Goal: Task Accomplishment & Management: Manage account settings

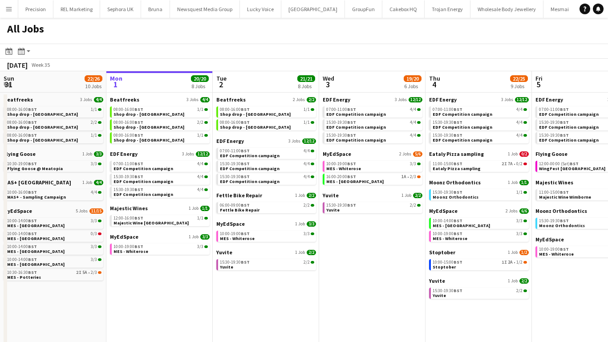
click at [12, 11] on button "Menu" at bounding box center [9, 9] width 18 height 18
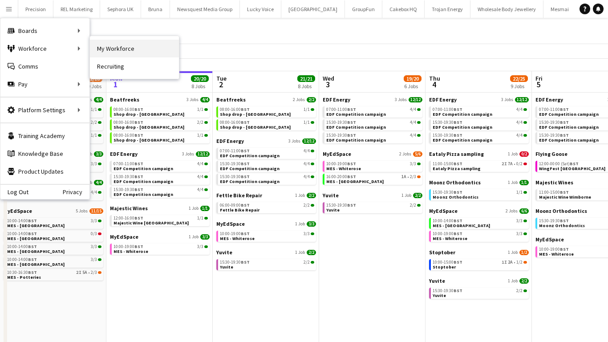
click at [121, 47] on link "My Workforce" at bounding box center [134, 49] width 89 height 18
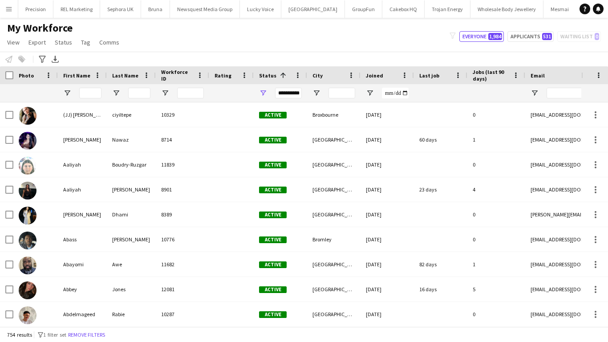
click at [293, 93] on div "**********" at bounding box center [288, 93] width 27 height 11
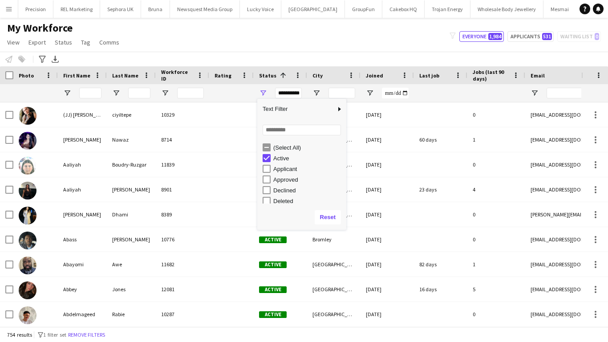
click at [303, 29] on div "My Workforce View Views Default view New view Update view Delete view Edit name…" at bounding box center [304, 36] width 608 height 30
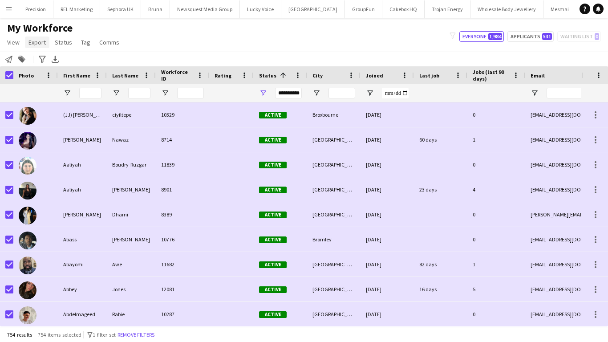
click at [44, 41] on span "Export" at bounding box center [36, 42] width 17 height 8
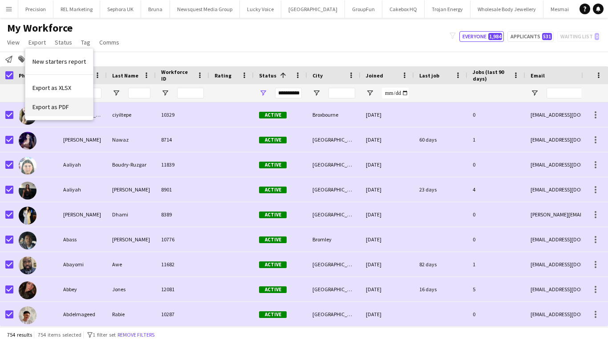
click at [55, 114] on link "Export as PDF" at bounding box center [59, 106] width 68 height 19
click at [34, 42] on span "Export" at bounding box center [36, 42] width 17 height 8
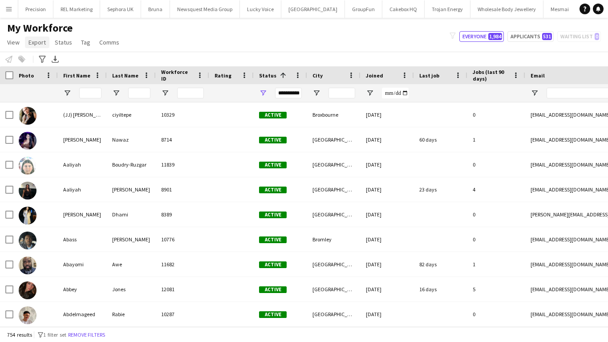
click at [34, 42] on span "Export" at bounding box center [36, 42] width 17 height 8
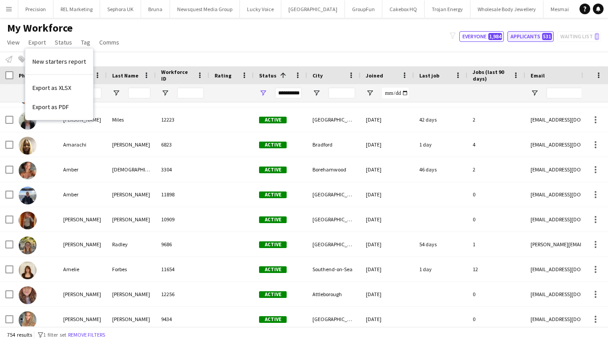
click at [539, 35] on button "Applicants 531" at bounding box center [530, 36] width 46 height 11
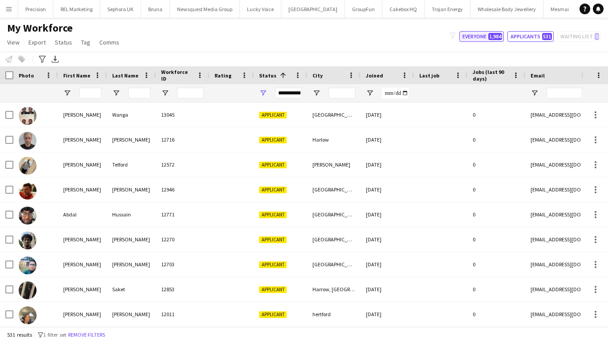
click at [470, 33] on button "Everyone 1,984" at bounding box center [481, 36] width 45 height 11
type input "**********"
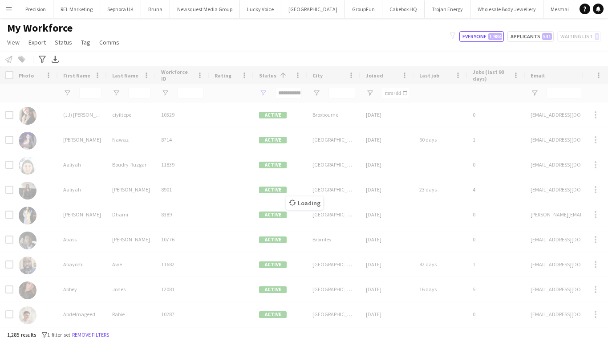
click at [8, 10] on app-icon "Menu" at bounding box center [8, 8] width 7 height 7
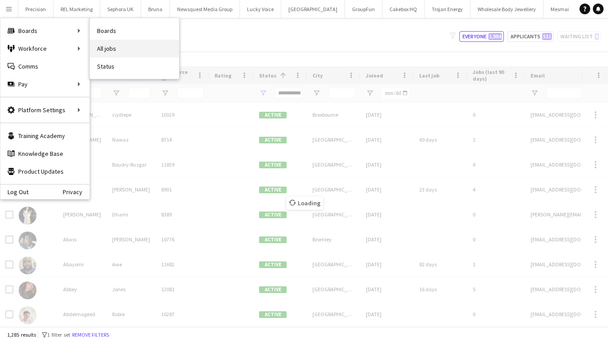
click at [109, 50] on link "All jobs" at bounding box center [134, 49] width 89 height 18
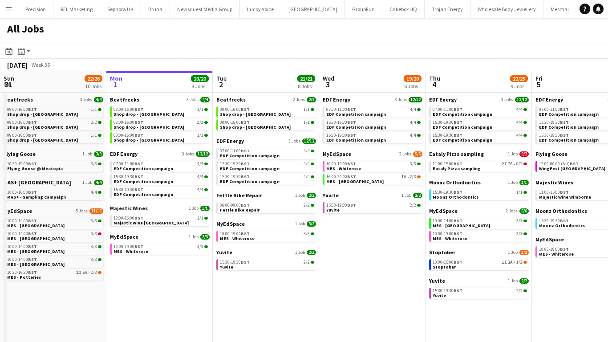
click at [14, 9] on button "Menu" at bounding box center [9, 9] width 18 height 18
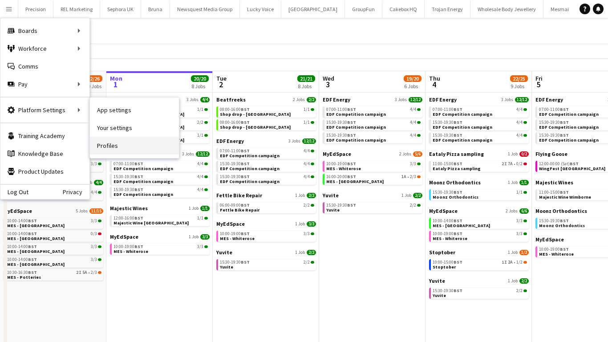
click at [101, 143] on link "Profiles" at bounding box center [134, 146] width 89 height 18
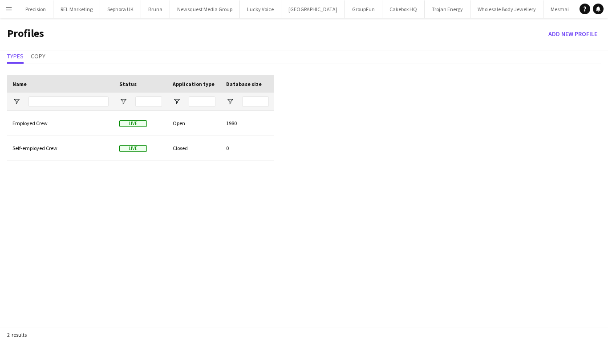
click at [9, 11] on app-icon "Menu" at bounding box center [8, 8] width 7 height 7
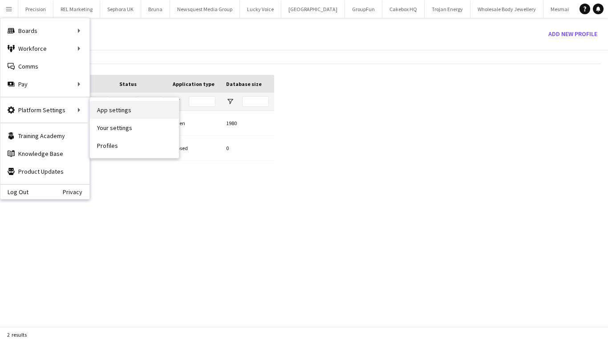
click at [110, 110] on link "App settings" at bounding box center [134, 110] width 89 height 18
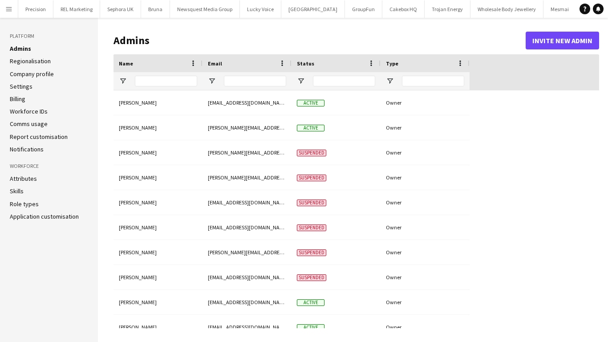
type input "**********"
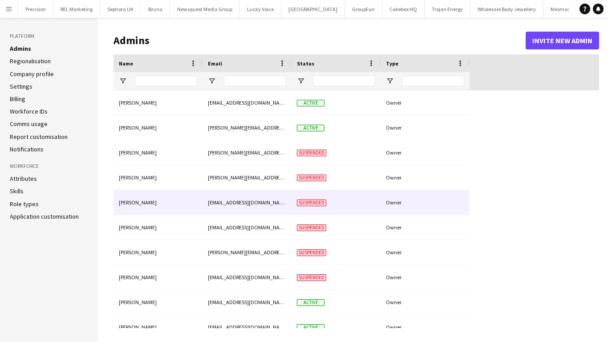
type input "**********"
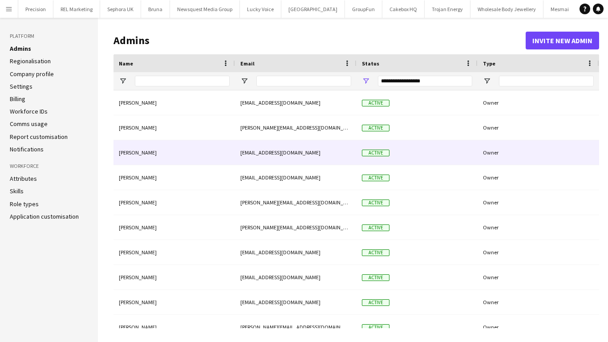
click at [138, 149] on div "[PERSON_NAME]" at bounding box center [173, 152] width 121 height 24
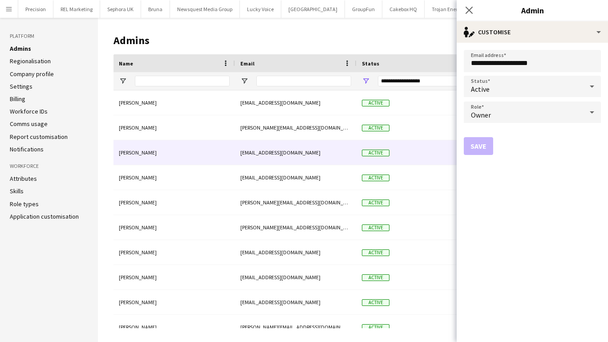
click at [52, 267] on aside "Platform Admins Regionalisation Company profile Settings Billing Workforce IDs …" at bounding box center [49, 180] width 98 height 324
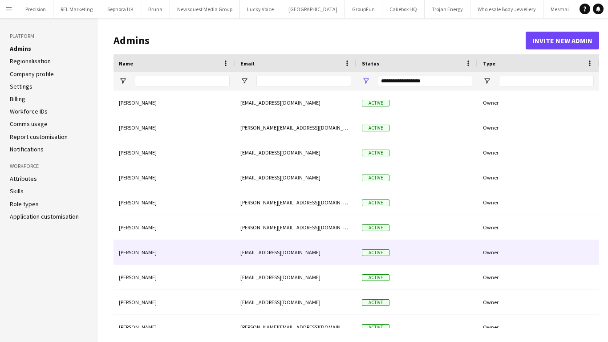
scroll to position [12, 0]
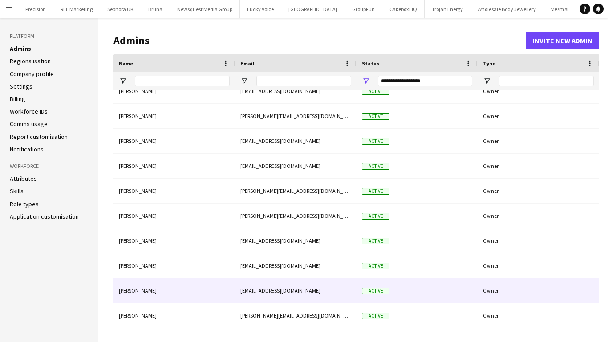
click at [257, 290] on div "[EMAIL_ADDRESS][DOMAIN_NAME]" at bounding box center [295, 290] width 121 height 24
click at [133, 288] on div "[PERSON_NAME]" at bounding box center [173, 290] width 121 height 24
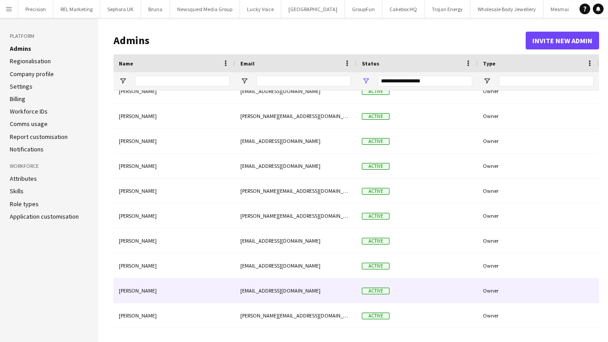
click at [133, 288] on div "[PERSON_NAME]" at bounding box center [173, 290] width 121 height 24
click at [432, 293] on div "Active" at bounding box center [416, 290] width 121 height 24
click at [127, 291] on div "[PERSON_NAME]" at bounding box center [173, 290] width 121 height 24
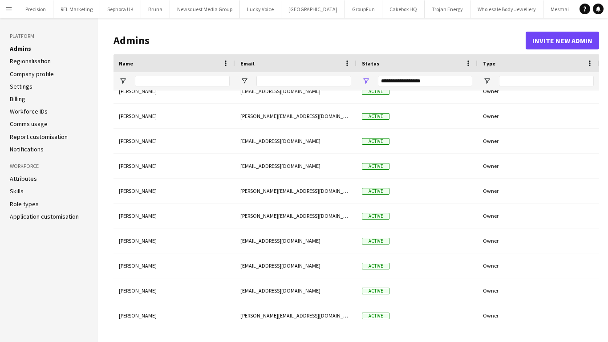
click at [13, 6] on button "Menu" at bounding box center [9, 9] width 18 height 18
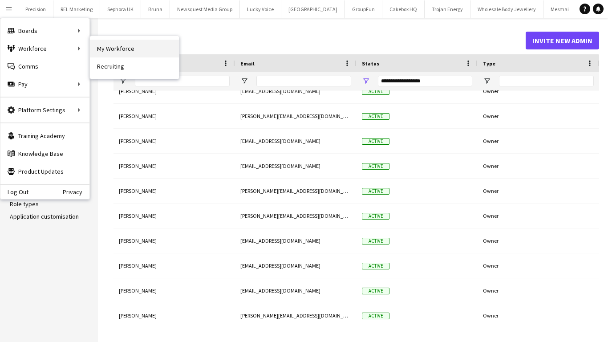
click at [109, 50] on link "My Workforce" at bounding box center [134, 49] width 89 height 18
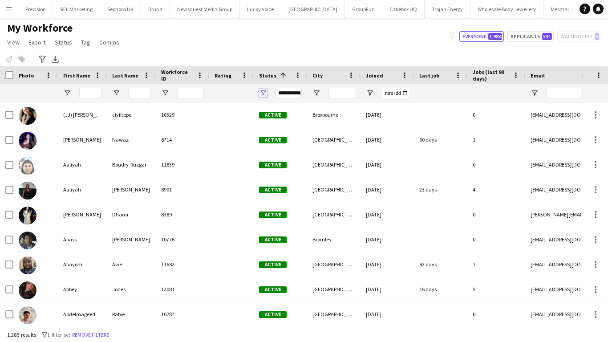
click at [261, 93] on span "Open Filter Menu" at bounding box center [263, 93] width 8 height 8
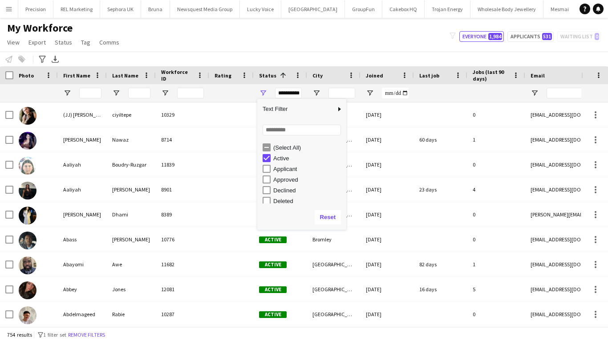
click at [251, 38] on div "My Workforce View Views Default view New view Update view Delete view Edit name…" at bounding box center [304, 36] width 608 height 30
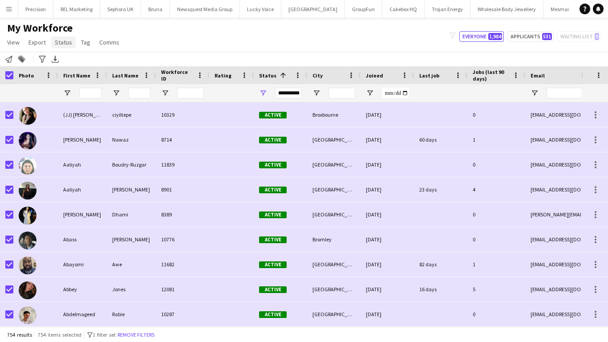
click at [59, 44] on span "Status" at bounding box center [63, 42] width 17 height 8
click at [72, 61] on link "Edit" at bounding box center [82, 61] width 62 height 19
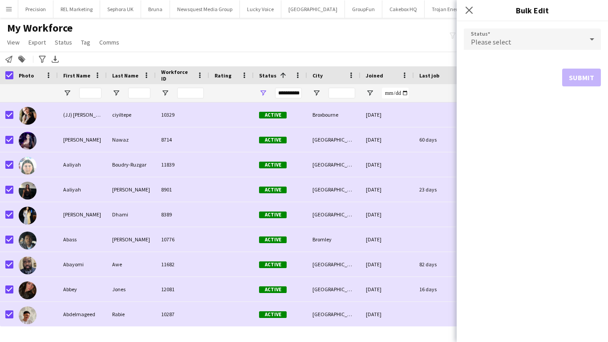
click at [511, 40] on div "Please select" at bounding box center [523, 38] width 119 height 21
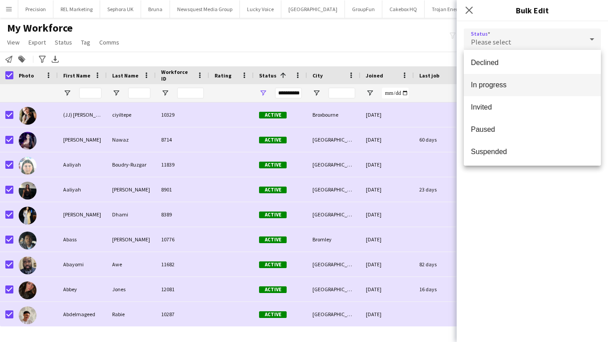
scroll to position [92, 0]
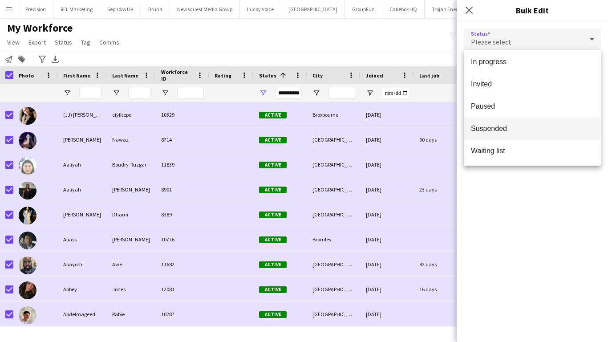
click at [477, 129] on span "Suspended" at bounding box center [532, 128] width 123 height 8
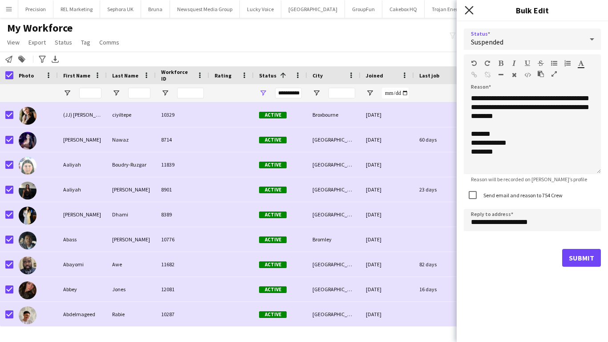
click at [470, 10] on icon "Close pop-in" at bounding box center [469, 10] width 8 height 8
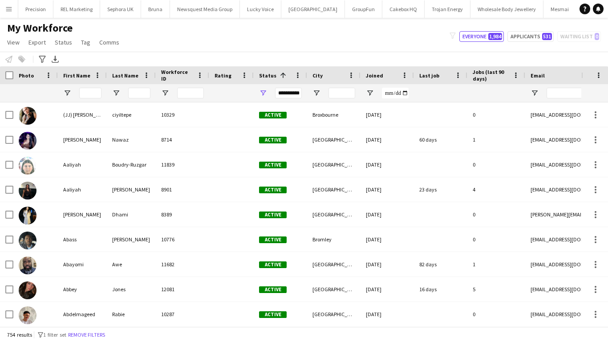
click at [282, 95] on div "**********" at bounding box center [288, 93] width 27 height 11
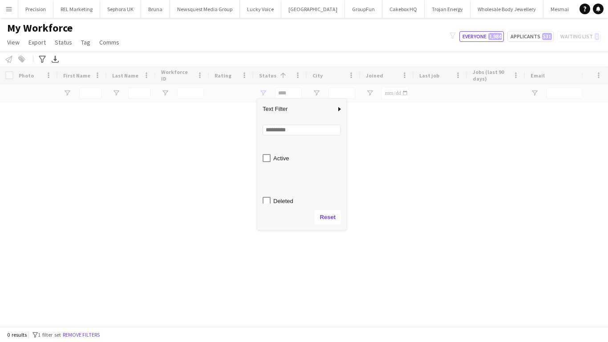
scroll to position [56, 0]
type input "**********"
click at [240, 43] on div "My Workforce View Views Default view New view Update view Delete view Edit name…" at bounding box center [304, 36] width 608 height 30
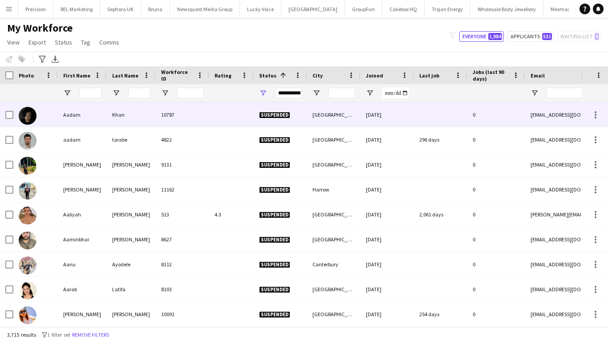
click at [136, 121] on div "Khan" at bounding box center [131, 114] width 49 height 24
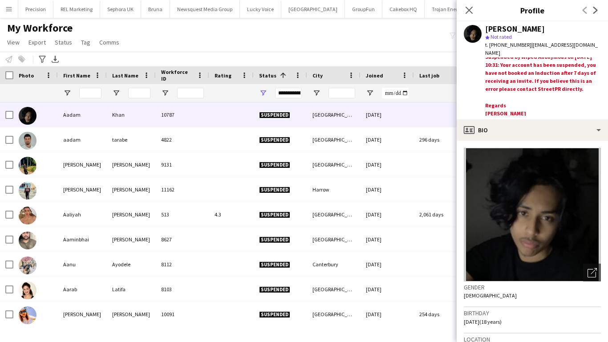
scroll to position [6, 0]
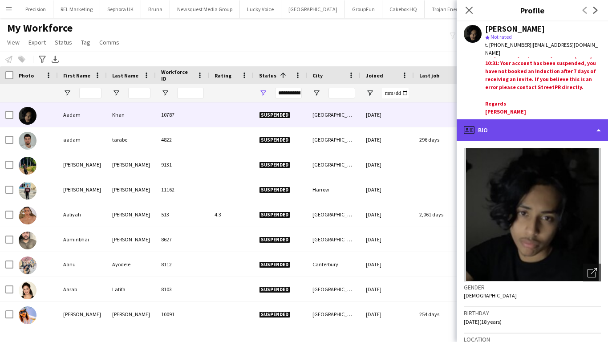
click at [522, 132] on div "profile Bio" at bounding box center [532, 129] width 151 height 21
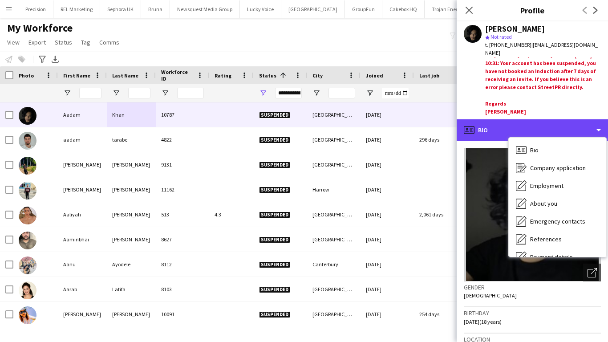
scroll to position [119, 0]
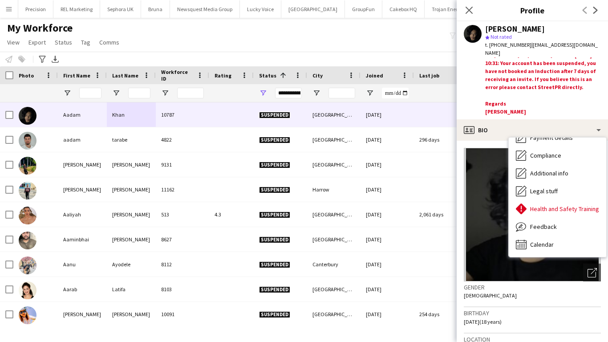
click at [553, 105] on div "Suspended by Wiped Anonymous on [DATE] 10:31: Your account has been suspended, …" at bounding box center [543, 86] width 116 height 58
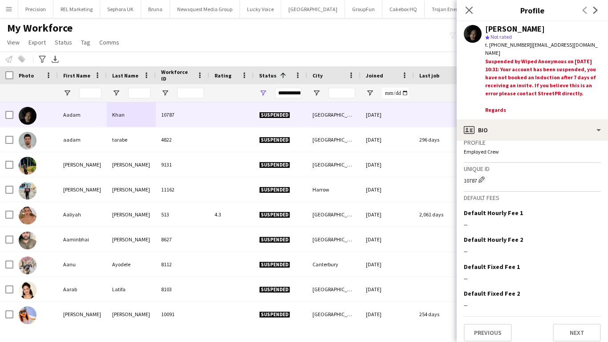
scroll to position [0, 0]
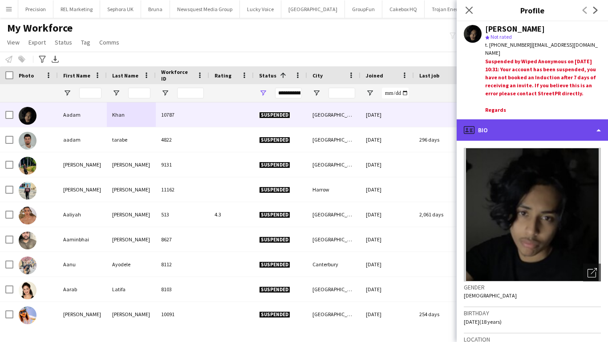
click at [538, 121] on div "profile Bio" at bounding box center [532, 129] width 151 height 21
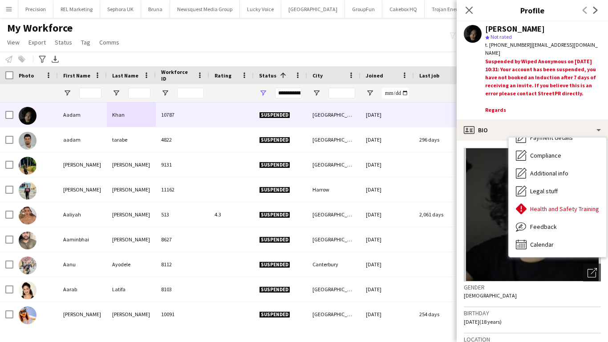
click at [381, 57] on div "Notify workforce Add to tag Select at least one crew to tag him or her. Advance…" at bounding box center [304, 59] width 608 height 15
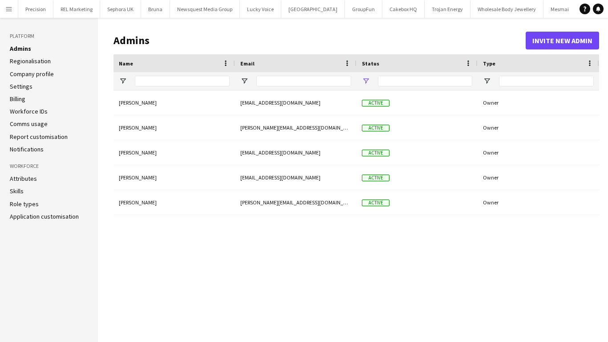
type input "**********"
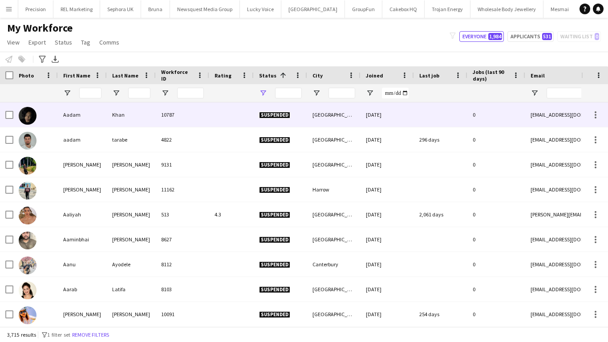
type input "**********"
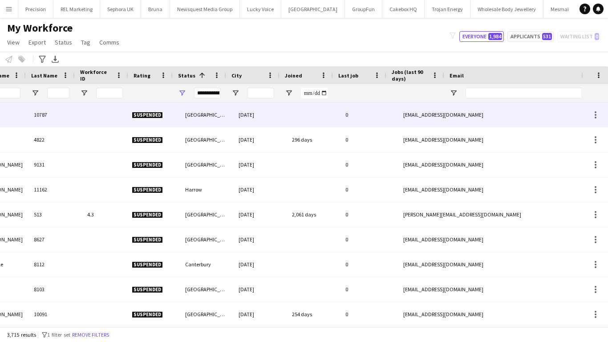
scroll to position [0, 127]
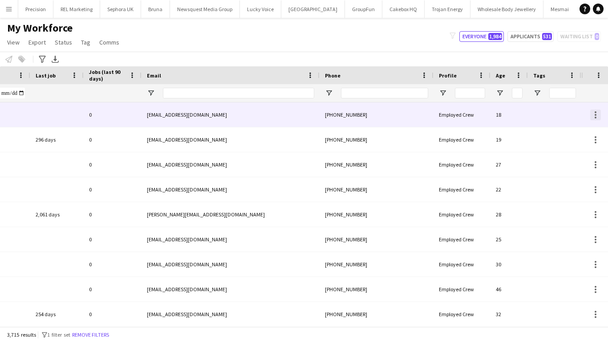
click at [598, 117] on div at bounding box center [595, 114] width 11 height 11
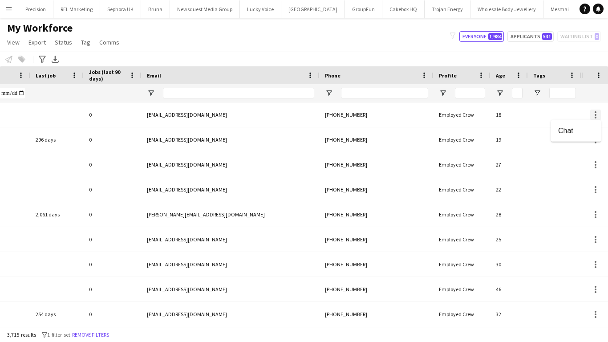
click at [598, 117] on div at bounding box center [304, 171] width 608 height 342
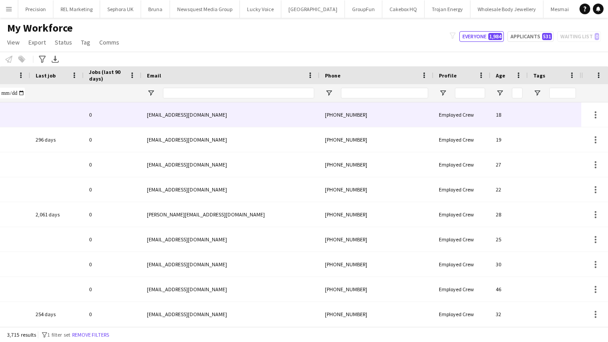
click at [372, 111] on div "[PHONE_NUMBER]" at bounding box center [377, 114] width 114 height 24
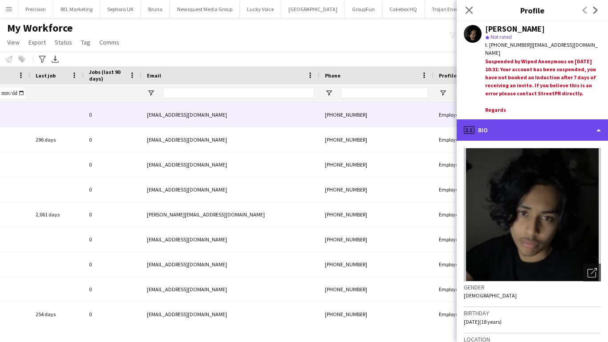
click at [541, 126] on div "profile Bio" at bounding box center [532, 129] width 151 height 21
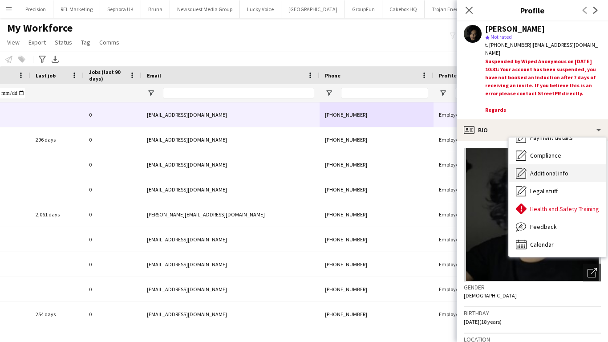
click at [550, 178] on div "Additional info Additional info" at bounding box center [557, 173] width 97 height 18
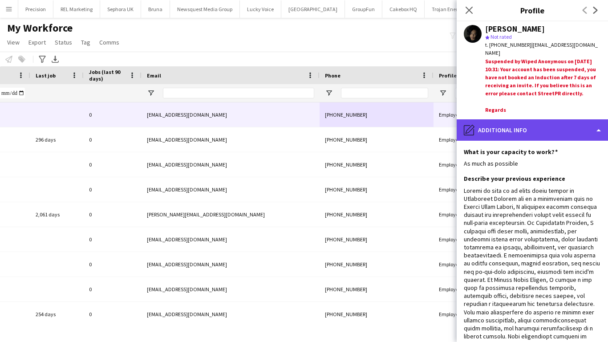
click at [477, 132] on div "pencil4 Additional info" at bounding box center [532, 129] width 151 height 21
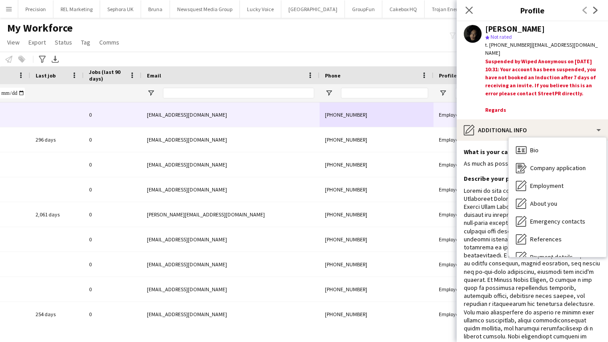
click at [476, 81] on div "[PERSON_NAME] star Not rated t. [PHONE_NUMBER] | [EMAIL_ADDRESS][DOMAIN_NAME] S…" at bounding box center [532, 70] width 151 height 98
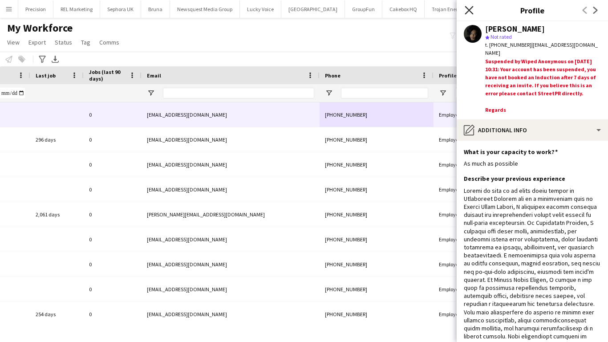
click at [467, 9] on icon "Close pop-in" at bounding box center [469, 10] width 8 height 8
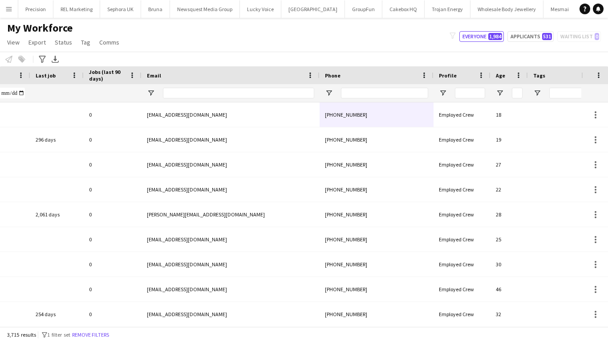
drag, startPoint x: 579, startPoint y: 76, endPoint x: 607, endPoint y: 73, distance: 28.7
click at [607, 73] on div "Workforce Details Status 1 City Joined" at bounding box center [304, 84] width 608 height 36
drag, startPoint x: 581, startPoint y: 74, endPoint x: 568, endPoint y: 77, distance: 12.8
click at [568, 77] on div at bounding box center [570, 75] width 4 height 18
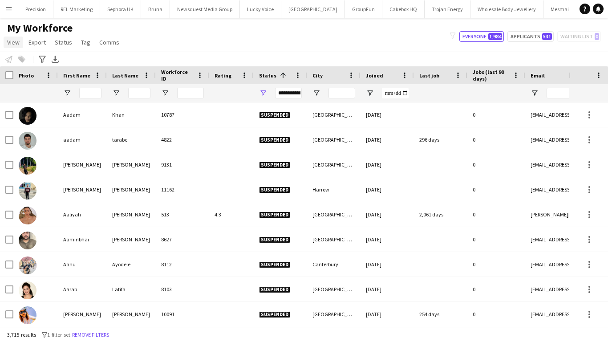
click at [17, 44] on span "View" at bounding box center [13, 42] width 12 height 8
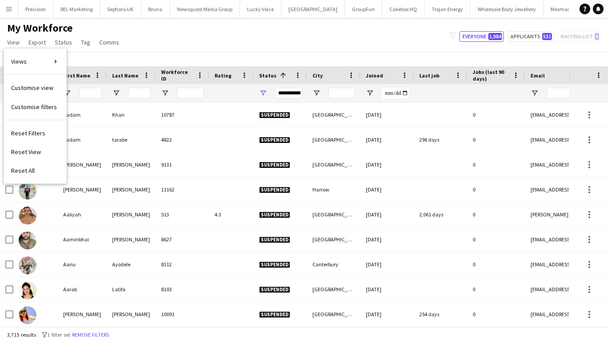
click at [181, 30] on div "My Workforce View Views Default view New view Update view Delete view Edit name…" at bounding box center [304, 36] width 608 height 30
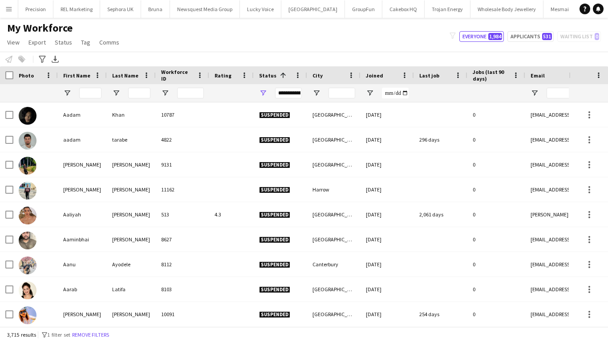
click at [12, 8] on button "Menu" at bounding box center [9, 9] width 18 height 18
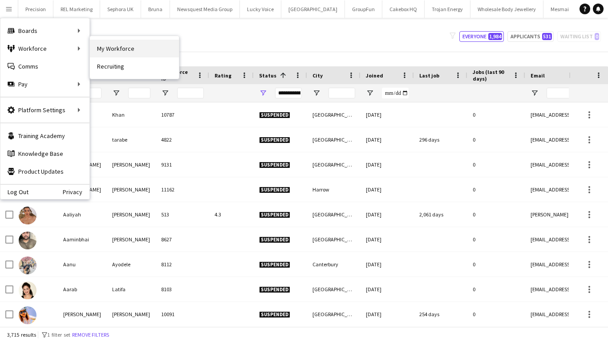
click at [130, 46] on link "My Workforce" at bounding box center [134, 49] width 89 height 18
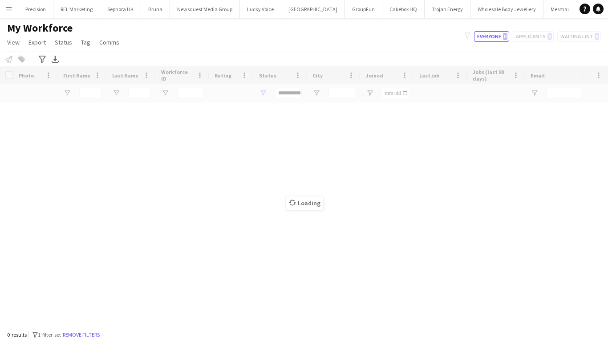
click at [283, 91] on div "Loading" at bounding box center [304, 196] width 608 height 260
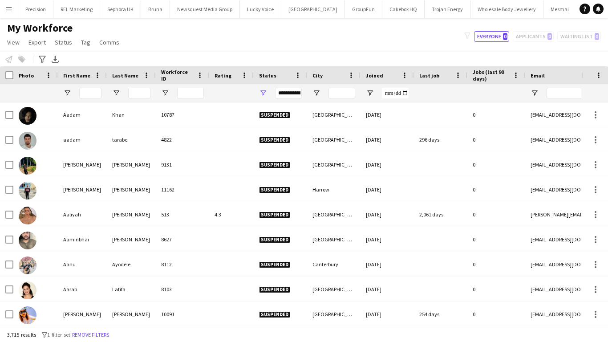
click at [283, 91] on div "**********" at bounding box center [288, 93] width 27 height 11
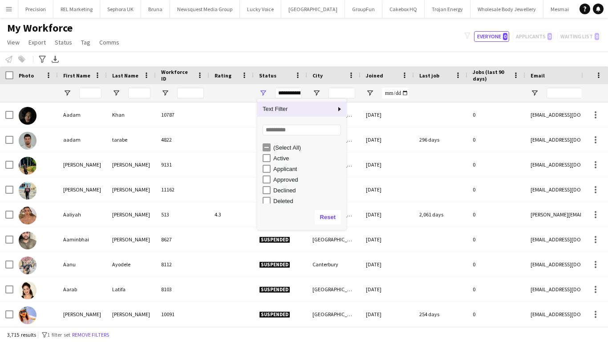
click at [283, 91] on div "**********" at bounding box center [288, 93] width 27 height 11
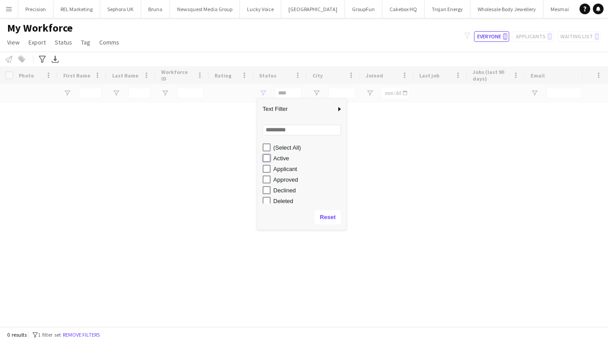
type input "**********"
click at [330, 36] on div "My Workforce View Views Default view New view Update view Delete view Edit name…" at bounding box center [304, 36] width 608 height 30
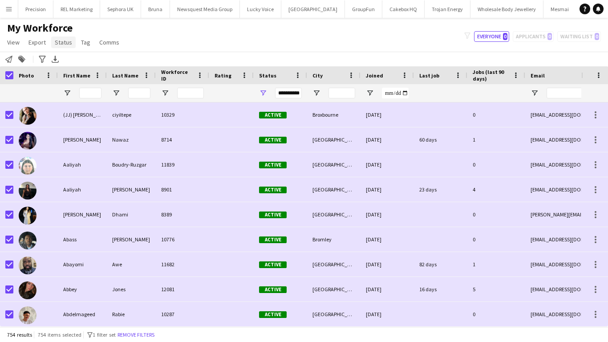
click at [65, 44] on span "Status" at bounding box center [63, 42] width 17 height 8
click at [79, 62] on link "Edit" at bounding box center [82, 61] width 62 height 19
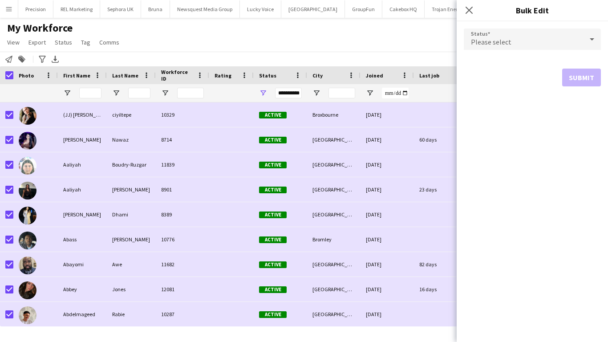
click at [509, 41] on span "Please select" at bounding box center [491, 41] width 40 height 9
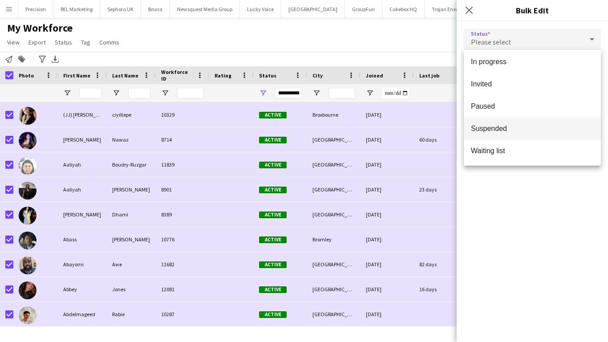
click at [490, 134] on mat-option "Suspended" at bounding box center [532, 128] width 137 height 22
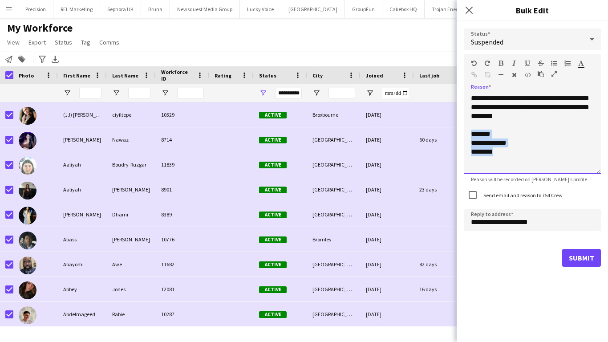
drag, startPoint x: 511, startPoint y: 151, endPoint x: 470, endPoint y: 131, distance: 45.2
click at [470, 131] on div "**********" at bounding box center [532, 134] width 137 height 80
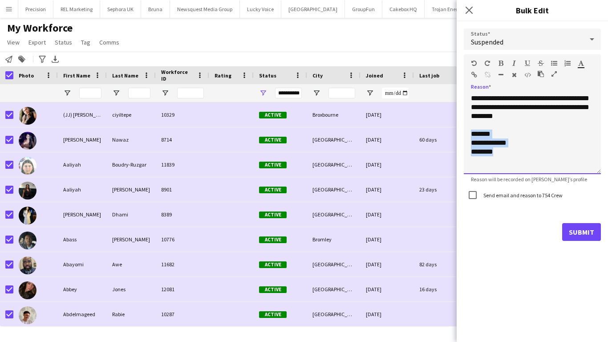
click at [526, 152] on div "**********" at bounding box center [532, 134] width 137 height 80
drag, startPoint x: 508, startPoint y: 154, endPoint x: 478, endPoint y: 126, distance: 41.9
click at [478, 126] on div "**********" at bounding box center [532, 134] width 137 height 80
